Goal: Check status: Check status

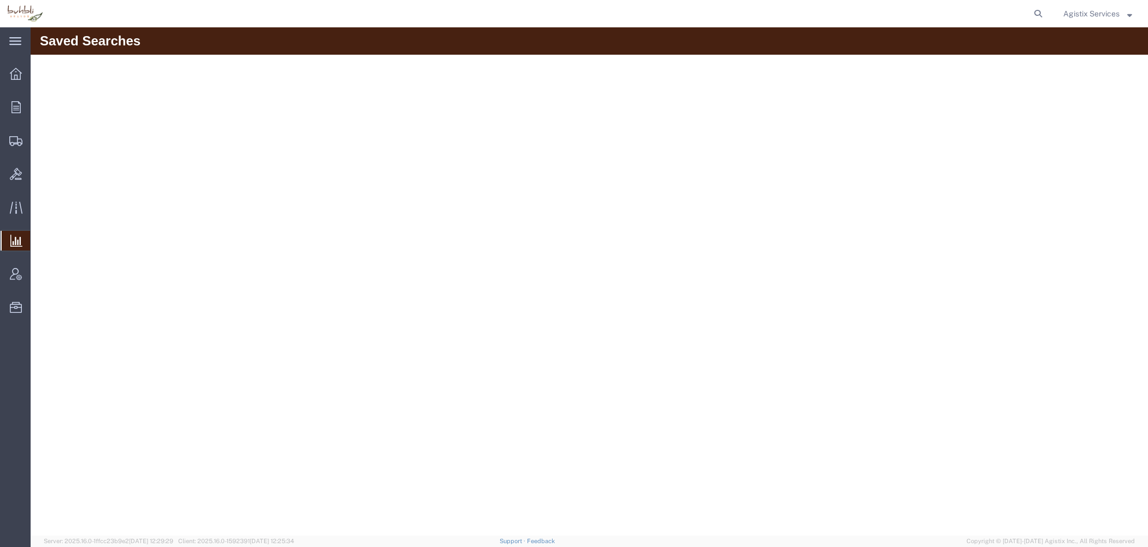
click at [1121, 20] on button "Agistix Services" at bounding box center [1098, 13] width 70 height 13
click at [1094, 79] on link "Logout" at bounding box center [1097, 77] width 85 height 19
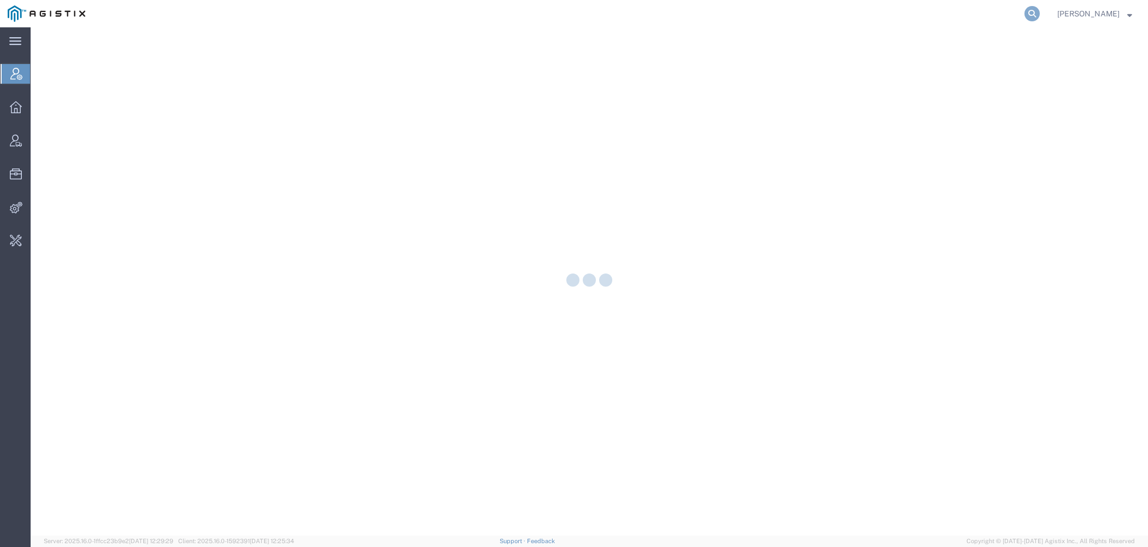
click at [1030, 11] on icon at bounding box center [1032, 13] width 15 height 15
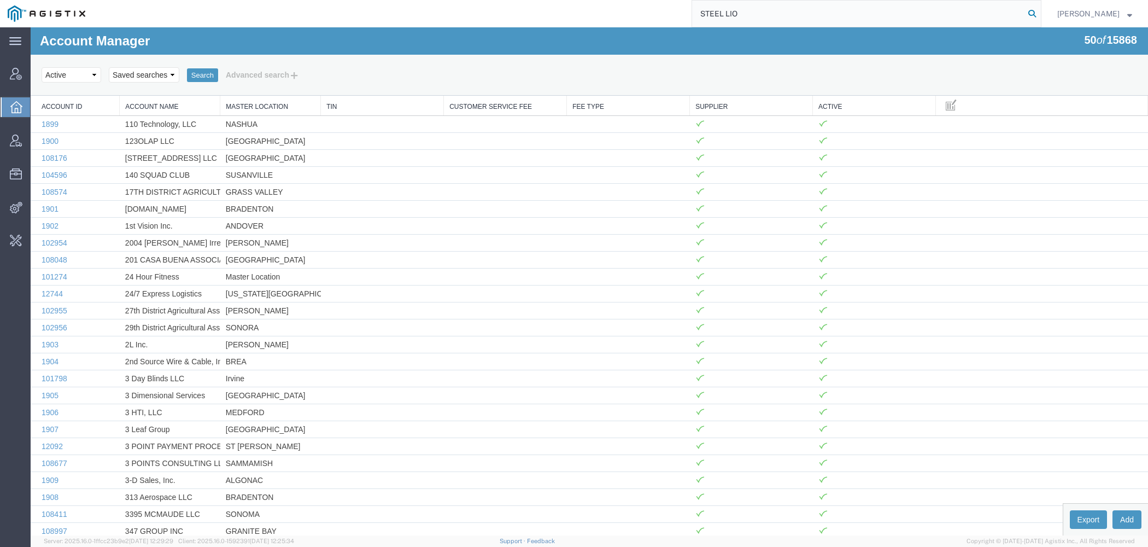
type input "STEEL LIO"
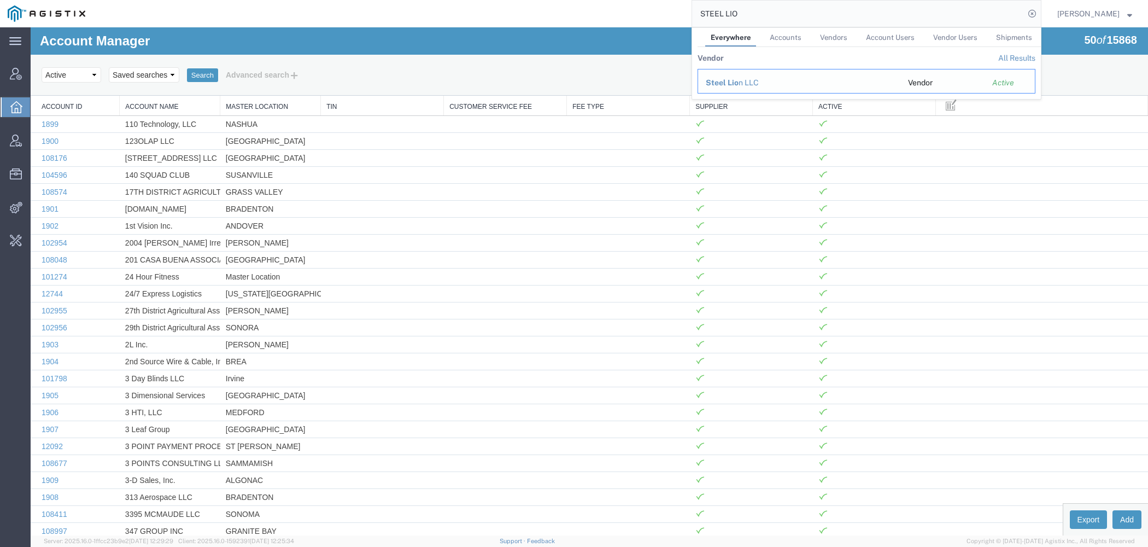
drag, startPoint x: 725, startPoint y: 82, endPoint x: 695, endPoint y: 55, distance: 40.6
click at [725, 82] on span "Steel Lio" at bounding box center [722, 82] width 33 height 9
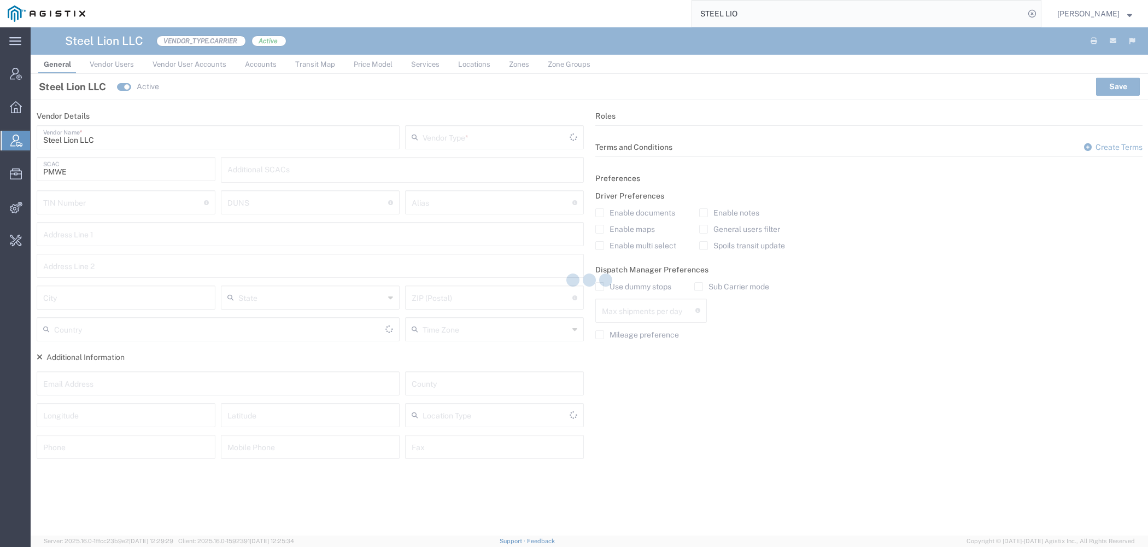
type input "Carrier"
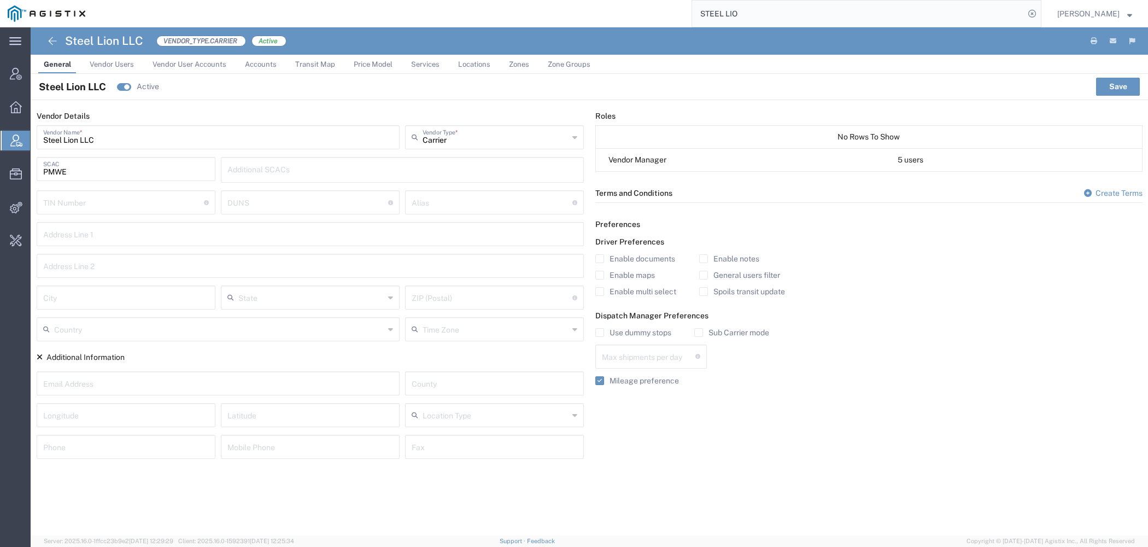
click at [362, 70] on link "Price Model" at bounding box center [373, 64] width 50 height 19
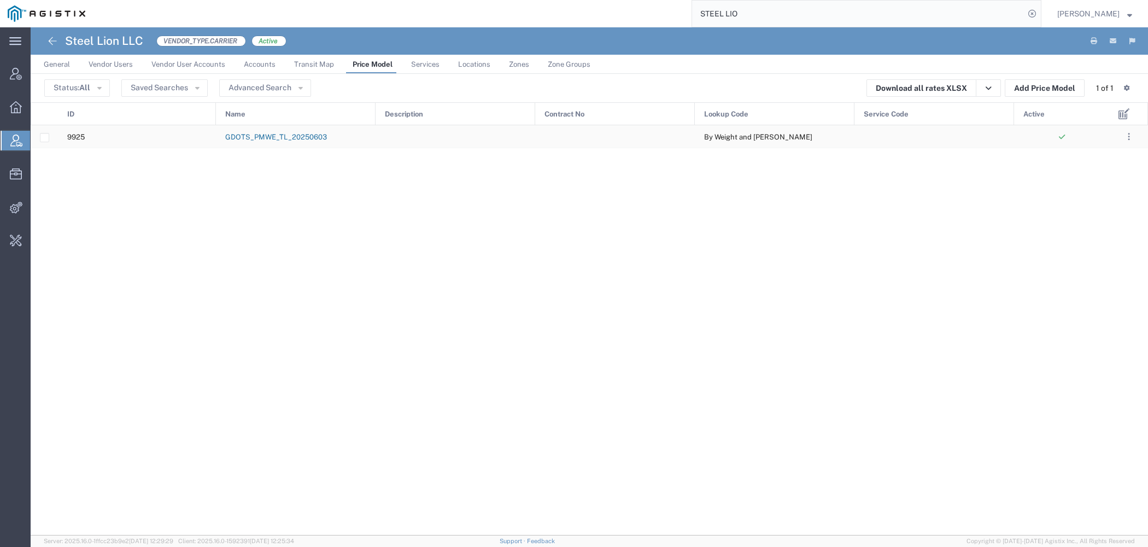
click at [253, 136] on link "GDOTS_PMWE_TL_20250603" at bounding box center [276, 137] width 102 height 8
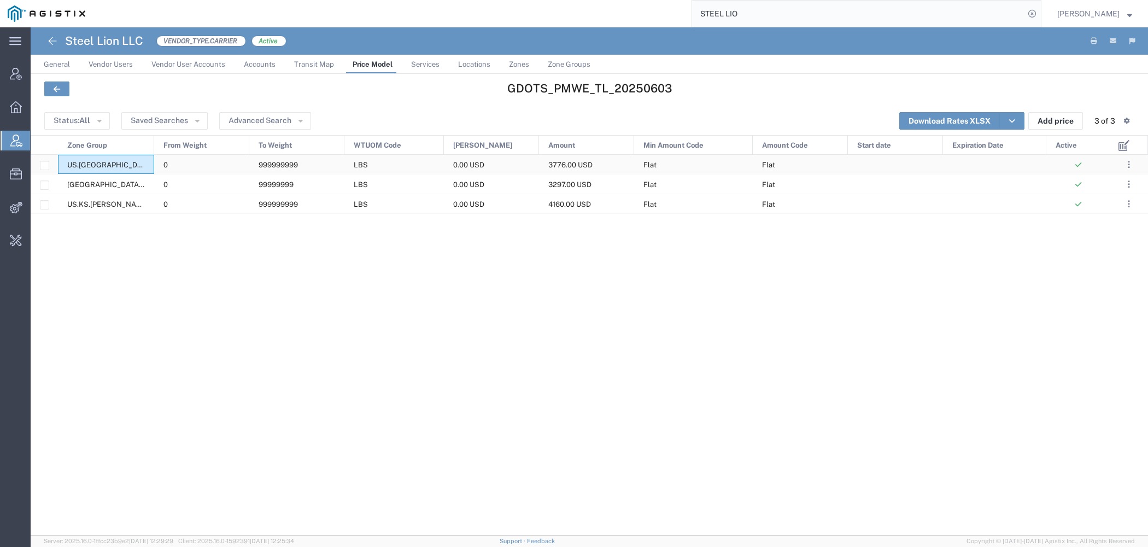
click at [116, 165] on span "US.AR.CAMDEN-US.PA.WILKES-BARRE" at bounding box center [267, 165] width 400 height 8
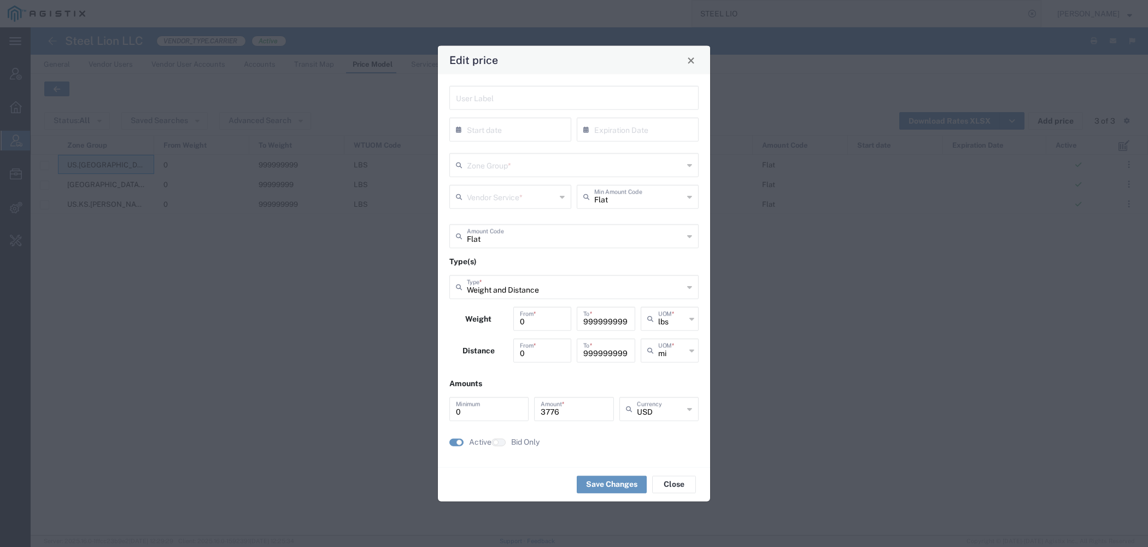
type input "US.AR.CAMDEN-US.PA.WILKES-BARRE"
type input "Dry Van"
click at [697, 59] on button "Close" at bounding box center [690, 59] width 15 height 15
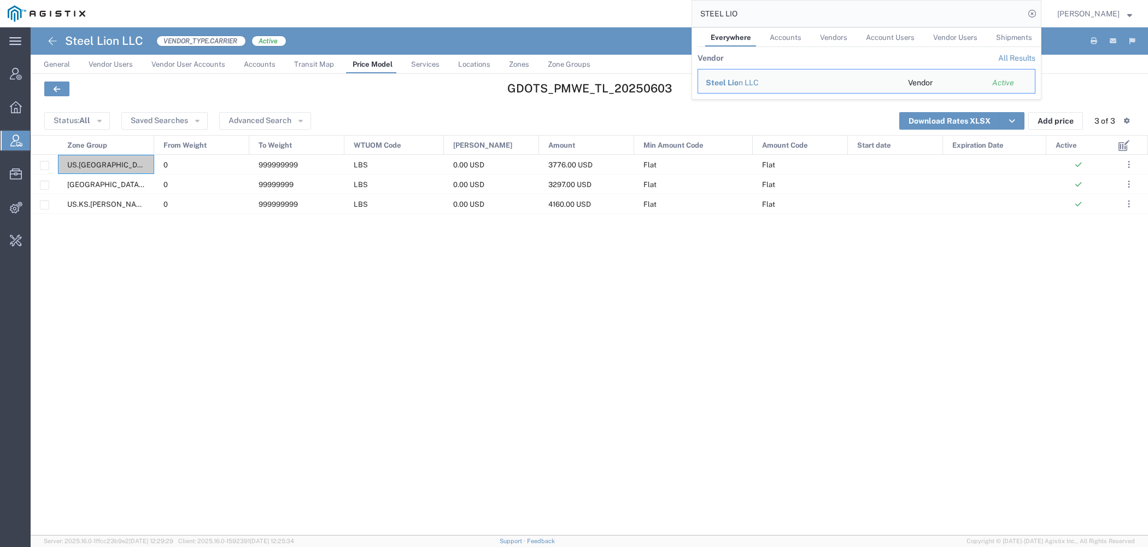
drag, startPoint x: 742, startPoint y: 14, endPoint x: 574, endPoint y: -20, distance: 171.9
click at [692, 1] on input "STEEL LIO" at bounding box center [858, 14] width 332 height 26
paste input "56482355"
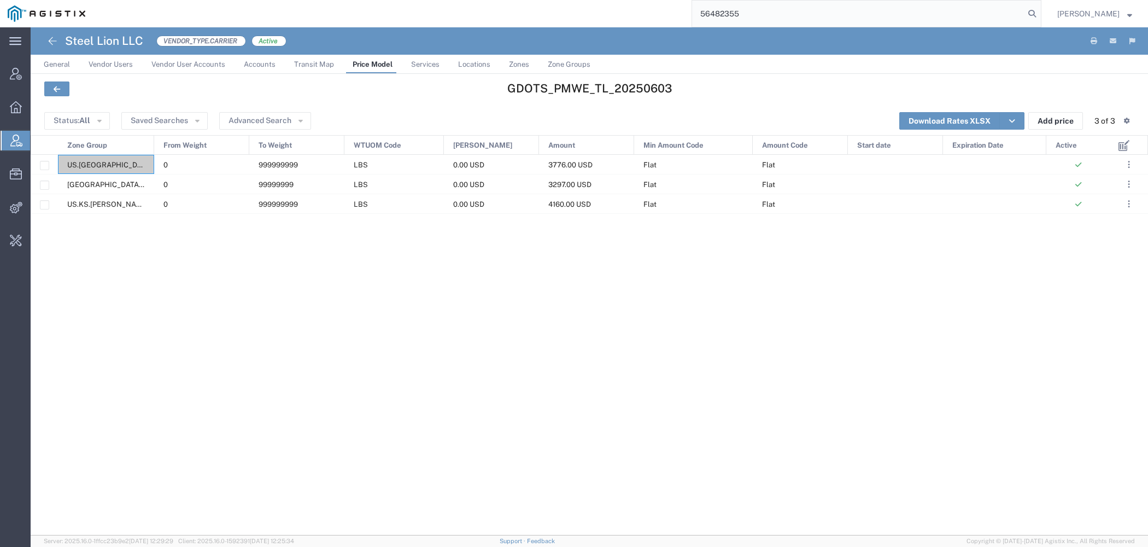
type input "56482355"
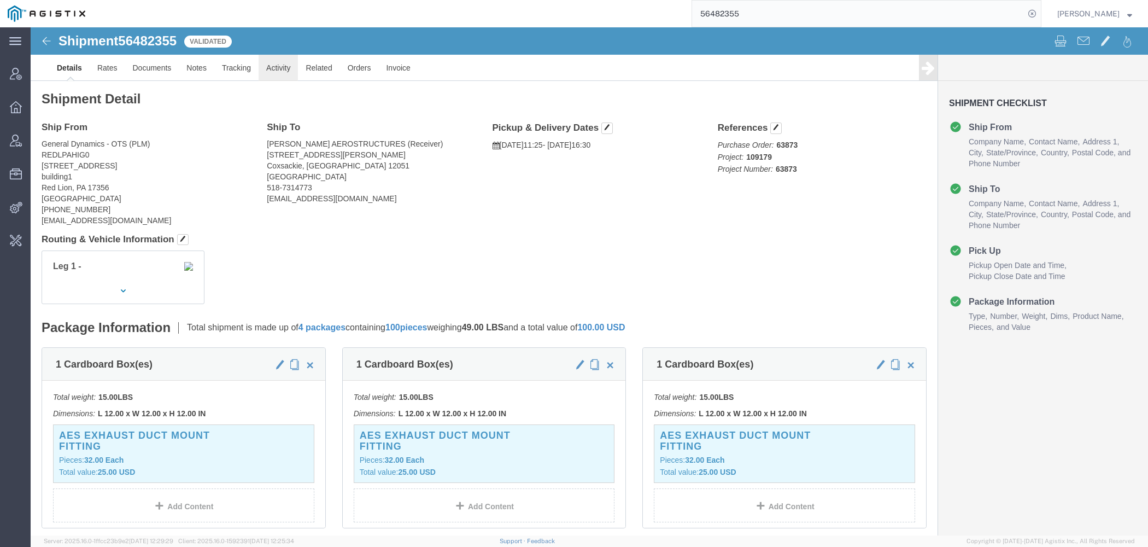
click link "Activity"
click div
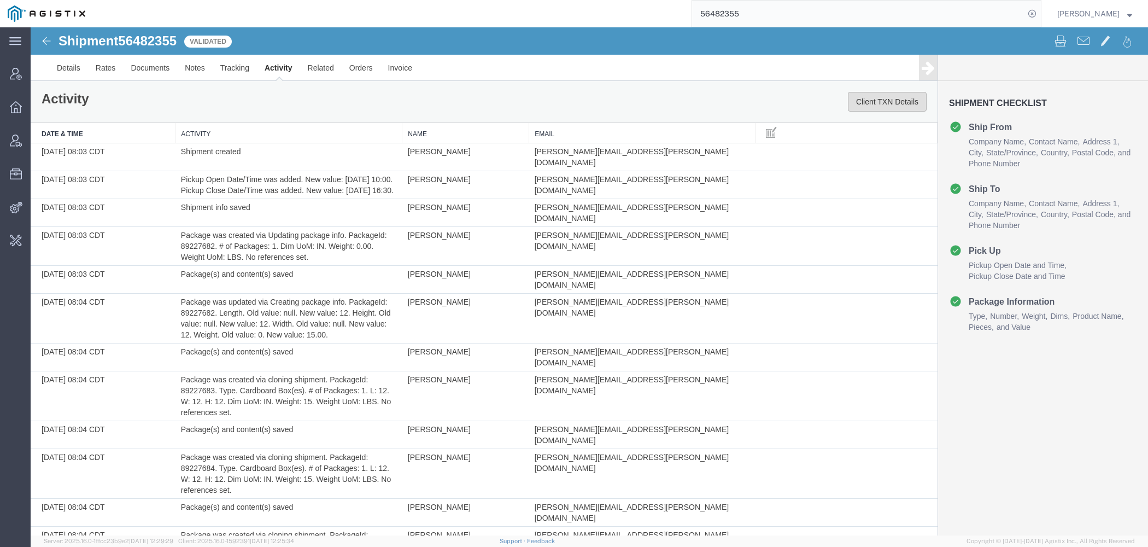
click at [896, 98] on button "Client TXN Details" at bounding box center [887, 102] width 79 height 20
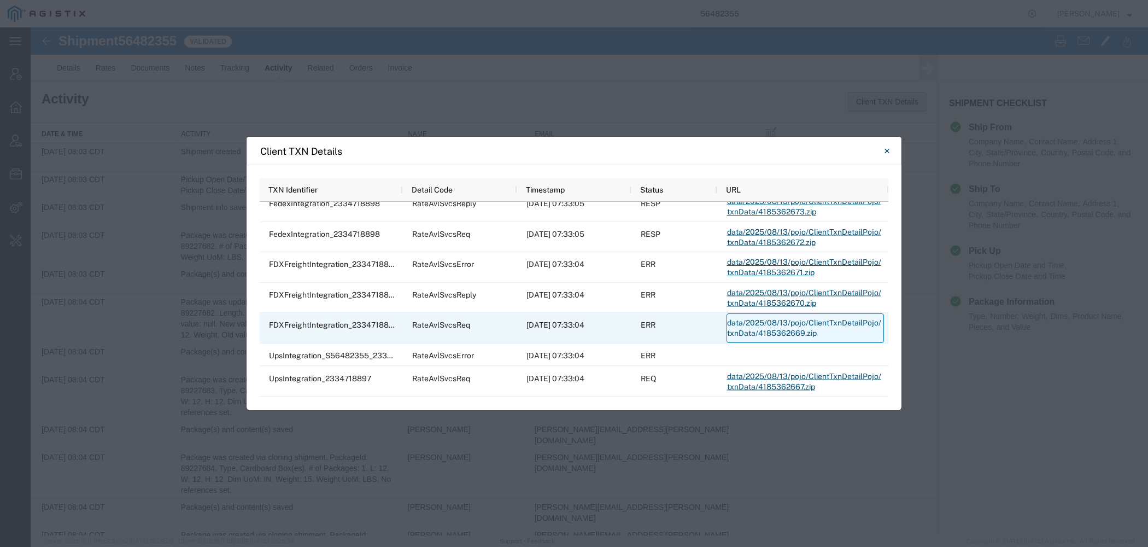
scroll to position [14, 0]
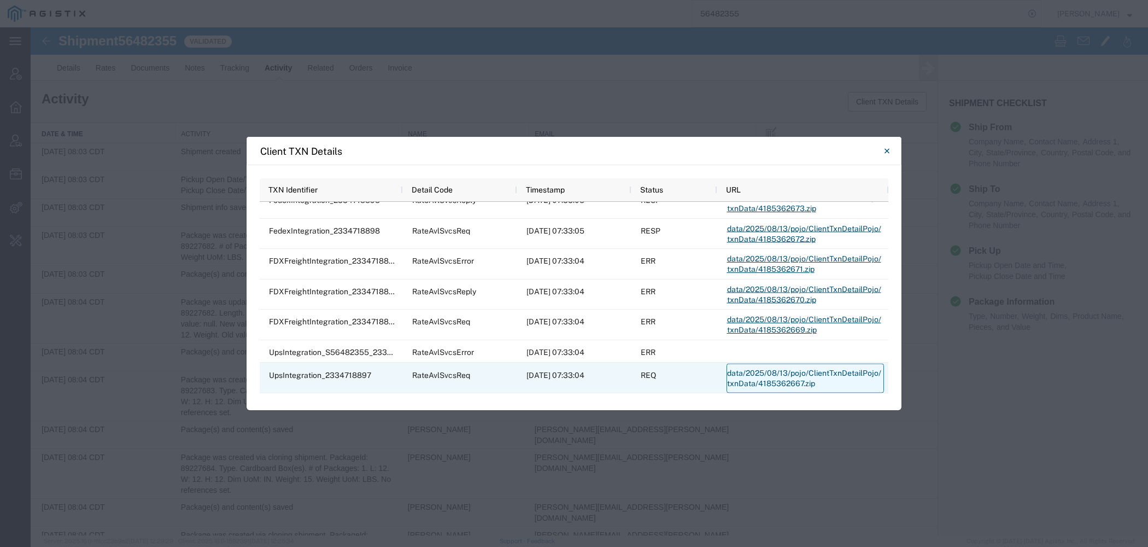
click at [758, 372] on link "data/2025/08/13/pojo/ClientTxnDetailPojo/txnData/4185362667.zip" at bounding box center [805, 379] width 157 height 30
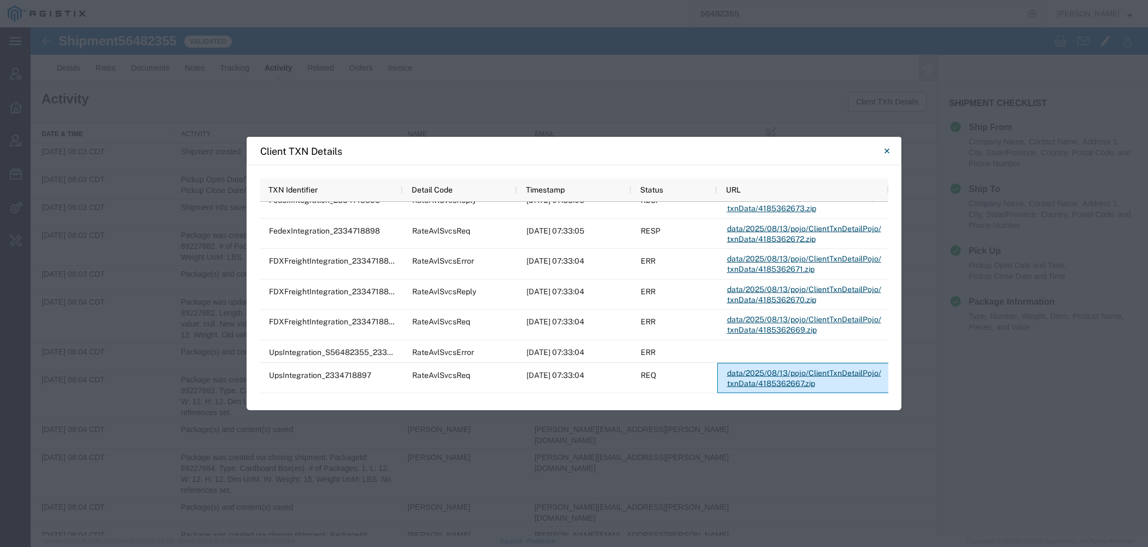
click at [528, 101] on div "Client TXN Details Press SPACE to select this row TXN Identifier Detail Code Ti…" at bounding box center [574, 273] width 1148 height 547
